Goal: Book appointment/travel/reservation

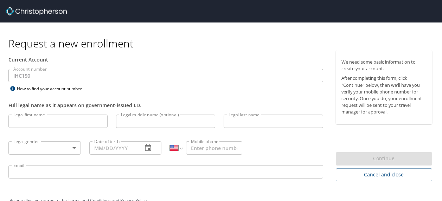
select select "US"
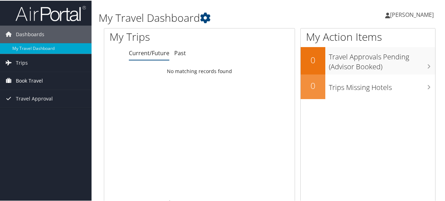
click at [25, 79] on span "Book Travel" at bounding box center [29, 80] width 27 height 18
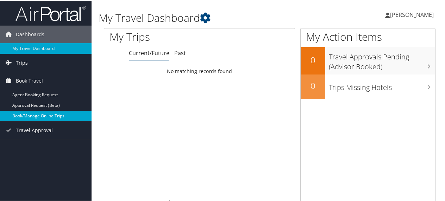
click at [38, 116] on link "Book/Manage Online Trips" at bounding box center [45, 115] width 91 height 11
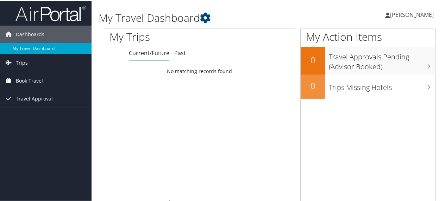
click at [29, 77] on span "Book Travel" at bounding box center [29, 80] width 27 height 18
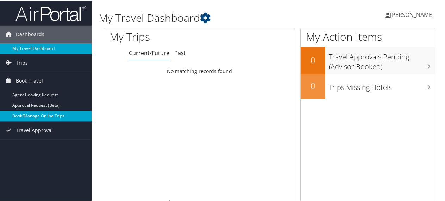
click at [27, 115] on link "Book/Manage Online Trips" at bounding box center [45, 115] width 91 height 11
